Goal: Task Accomplishment & Management: Use online tool/utility

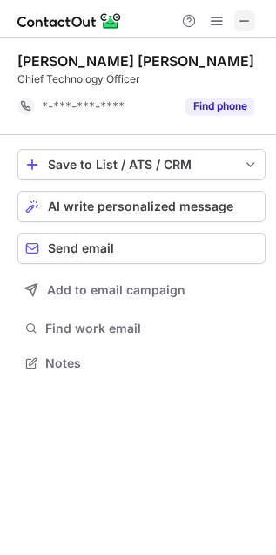
scroll to position [7, 9]
click at [245, 19] on span at bounding box center [245, 21] width 14 height 14
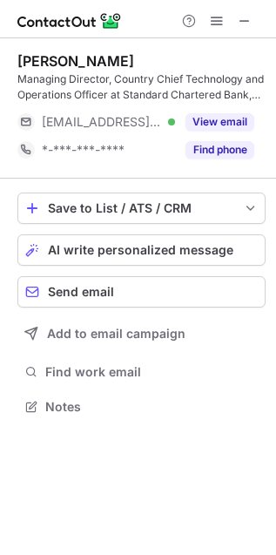
scroll to position [394, 276]
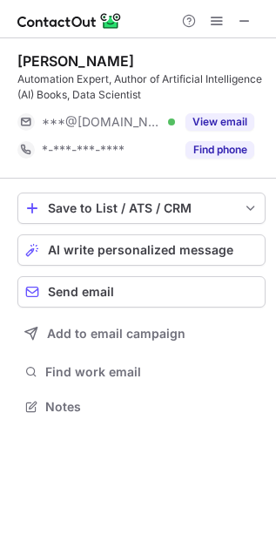
scroll to position [394, 276]
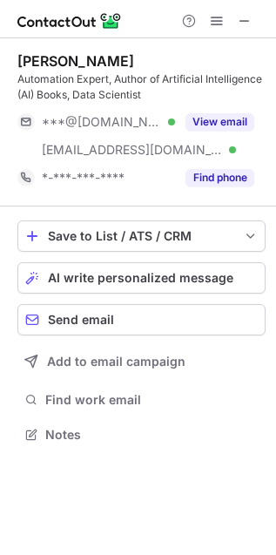
scroll to position [422, 276]
click at [249, 15] on span at bounding box center [245, 21] width 14 height 14
